Goal: Check status

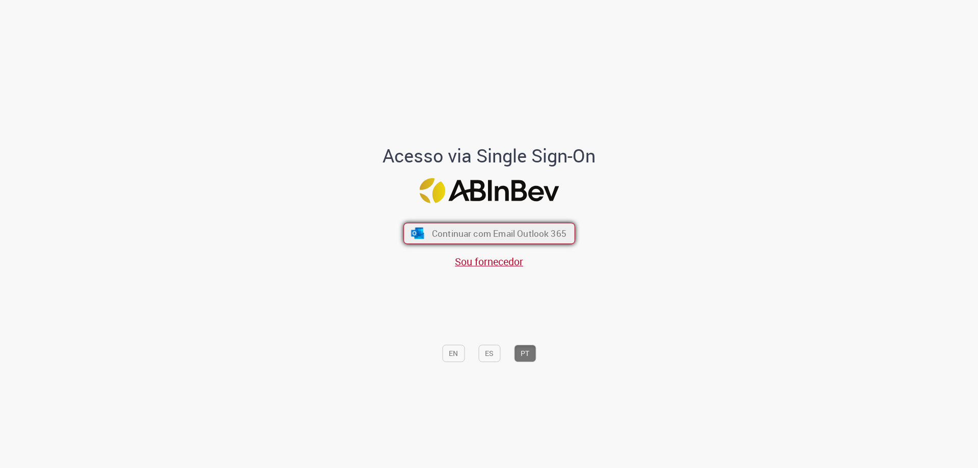
click at [526, 234] on span "Continuar com Email Outlook 365" at bounding box center [499, 234] width 135 height 12
